Goal: Task Accomplishment & Management: Manage account settings

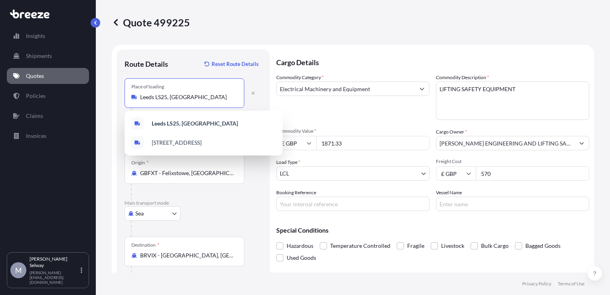
select select "Road"
select select "Sea"
select select "1"
click at [349, 124] on div "Commodity Category * Electrical Machinery and Equipment Commodity Description *…" at bounding box center [432, 141] width 313 height 137
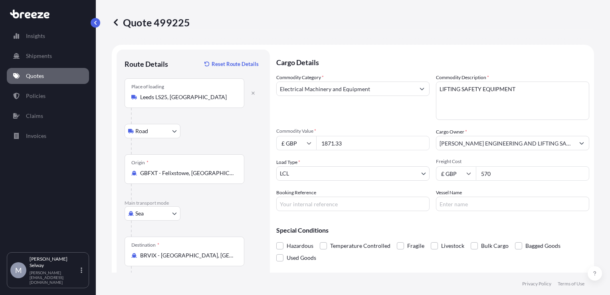
click at [489, 174] on input "570" at bounding box center [532, 173] width 113 height 14
type input "5"
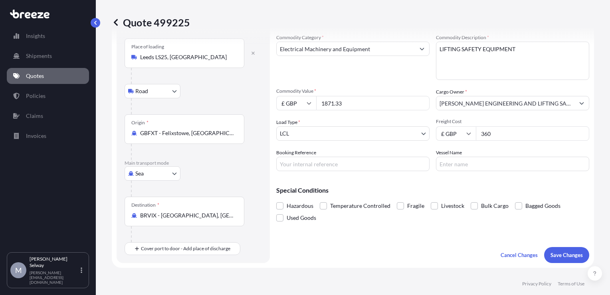
scroll to position [41, 0]
type input "360"
click at [553, 258] on button "Save Changes" at bounding box center [566, 254] width 45 height 16
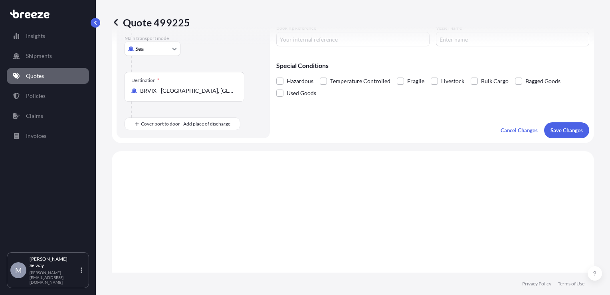
scroll to position [275, 0]
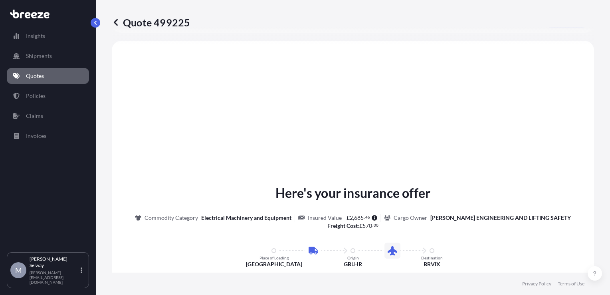
select select "Road"
select select "Sea"
select select "1"
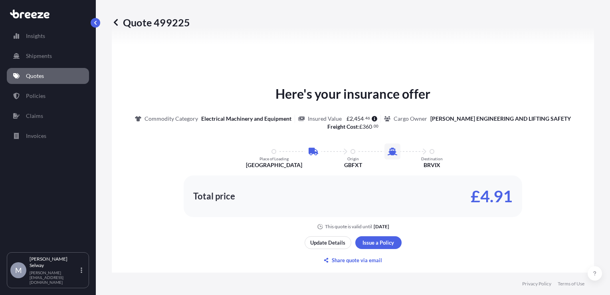
scroll to position [369, 0]
click at [347, 260] on p "Share quote via email" at bounding box center [357, 260] width 50 height 8
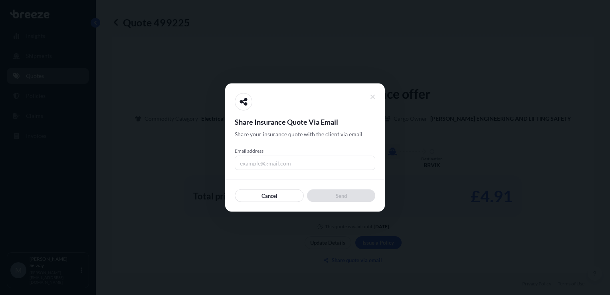
click at [267, 161] on input "Email address" at bounding box center [305, 163] width 141 height 14
type input "[PERSON_NAME][EMAIL_ADDRESS][DOMAIN_NAME]"
